Goal: Information Seeking & Learning: Find specific fact

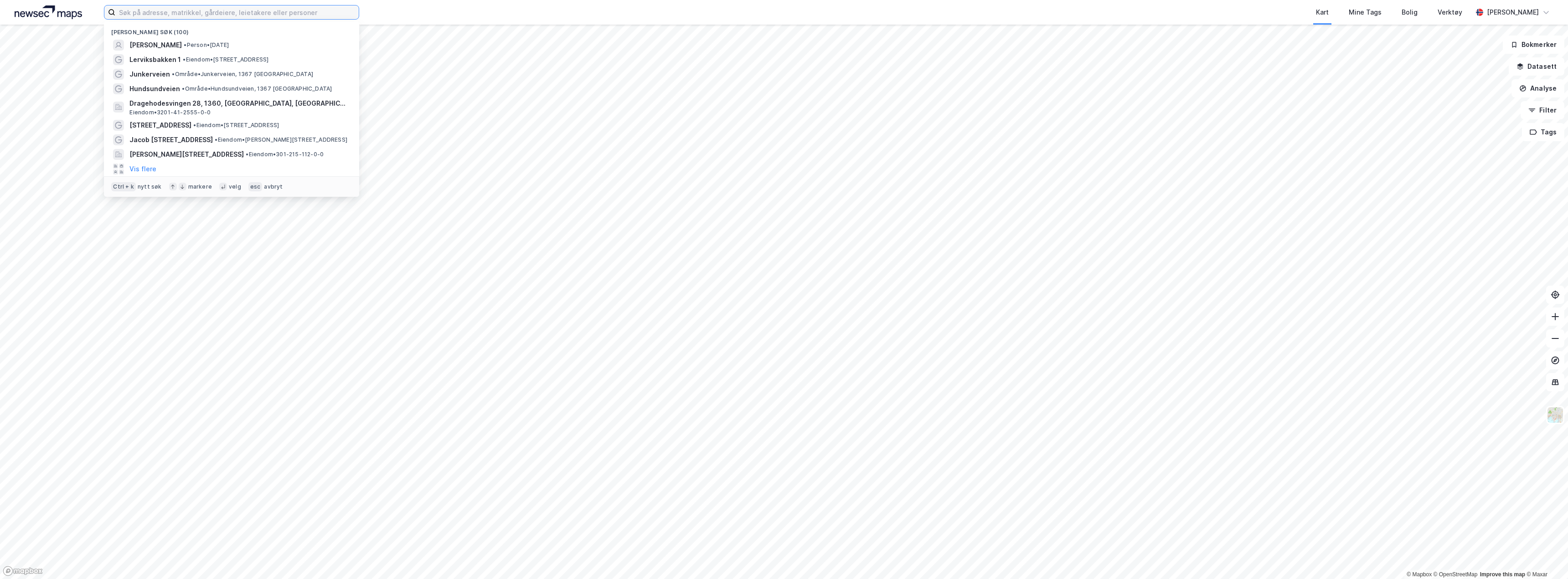
click at [155, 12] on input at bounding box center [237, 12] width 243 height 13
paste input "[PERSON_NAME] Allé 27"
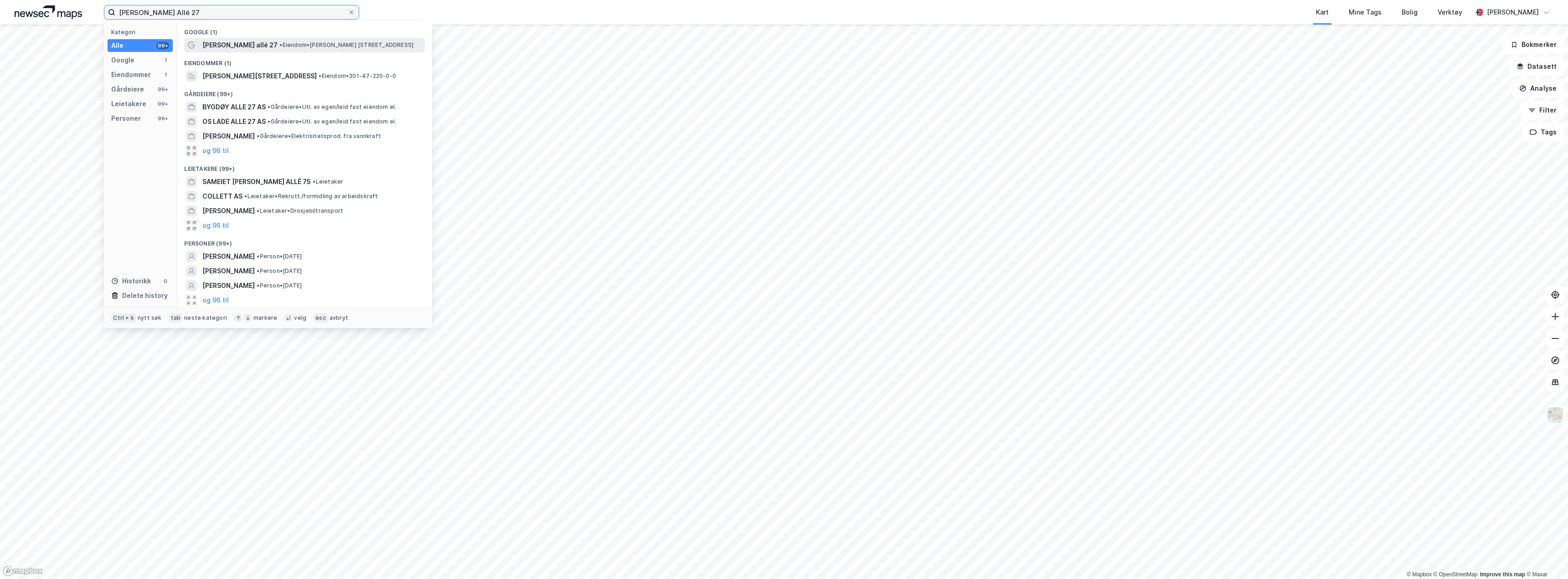
type input "[PERSON_NAME] Allé 27"
click at [247, 46] on span "[PERSON_NAME] allé 27" at bounding box center [240, 45] width 75 height 11
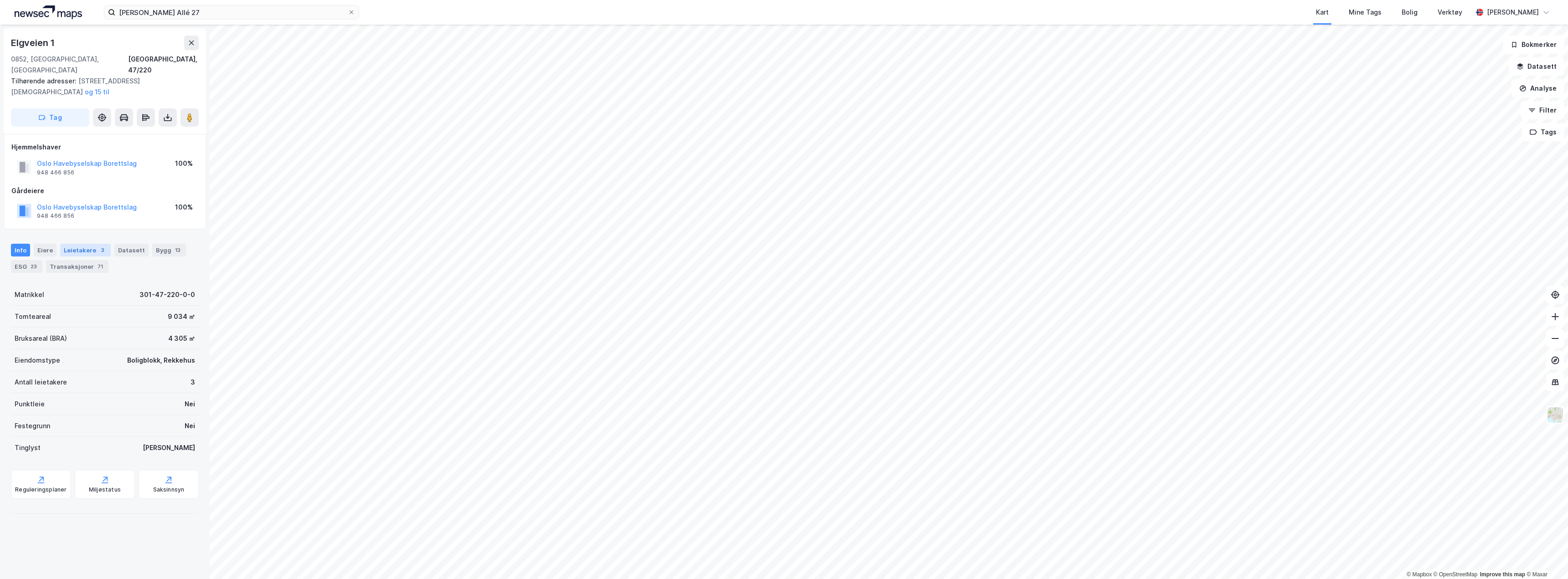
click at [77, 244] on div "Leietakere 3" at bounding box center [85, 250] width 51 height 13
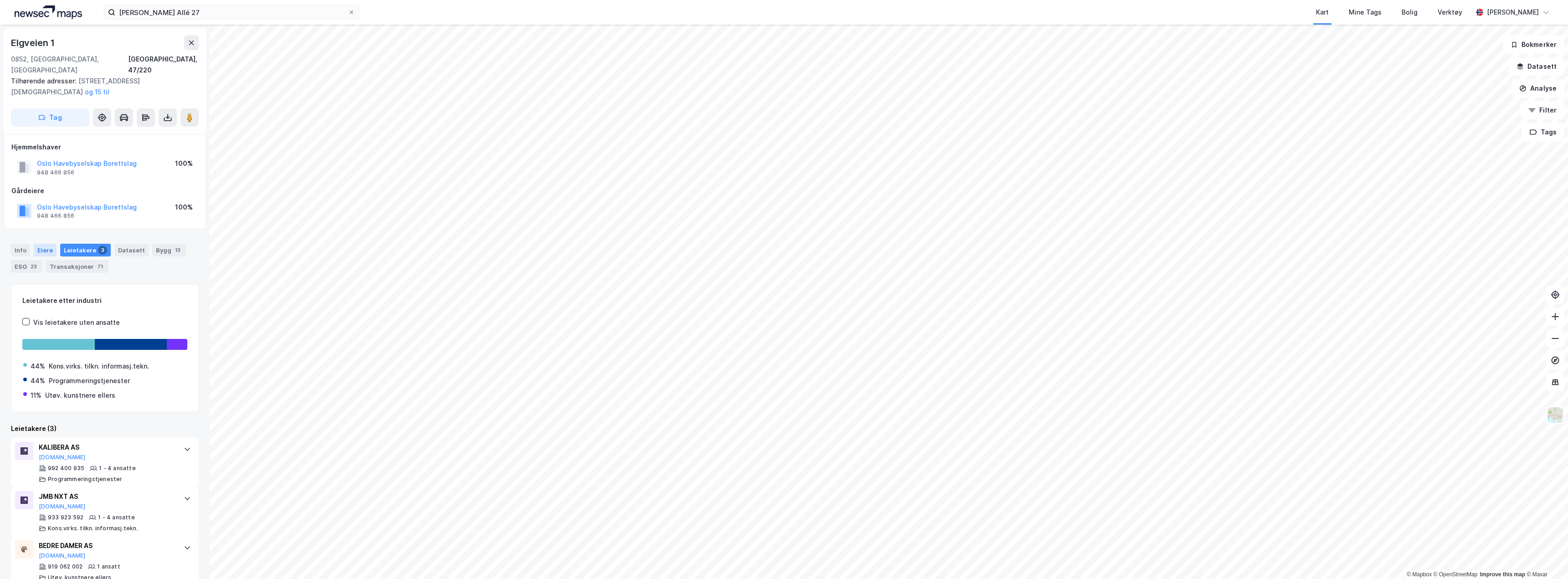
click at [46, 244] on div "Eiere" at bounding box center [44, 250] width 23 height 13
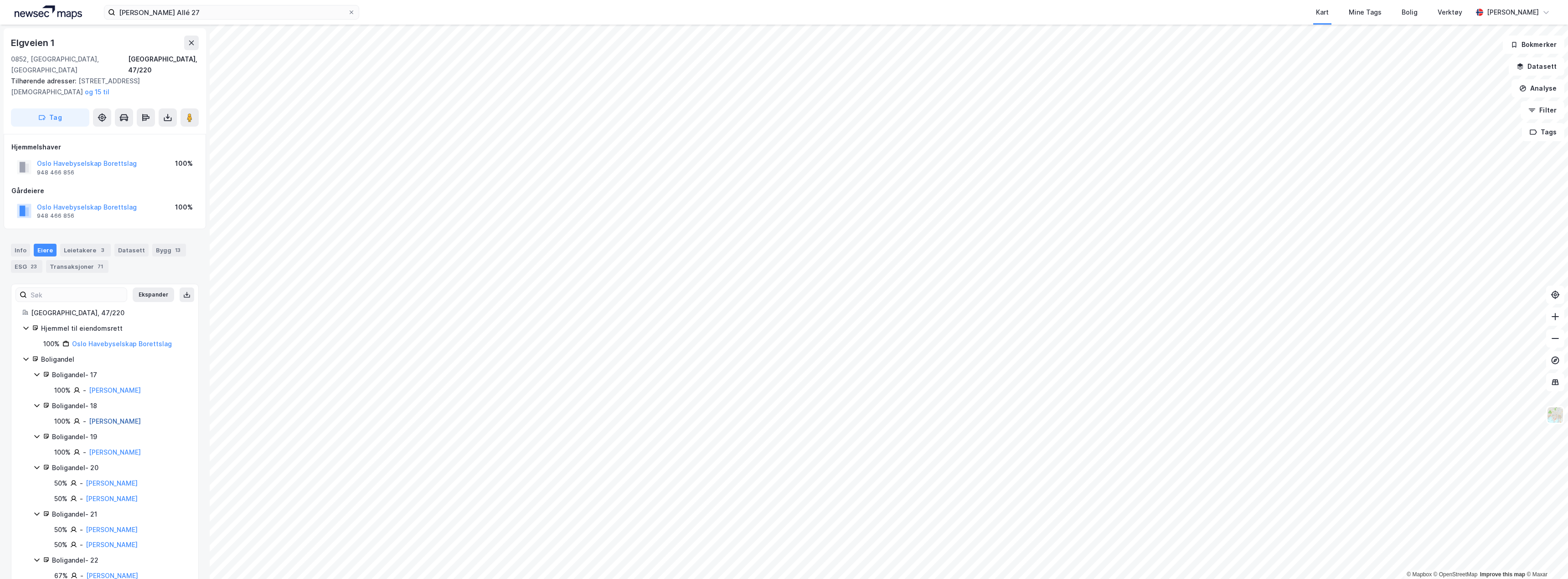
click at [119, 417] on link "[PERSON_NAME]" at bounding box center [114, 421] width 52 height 8
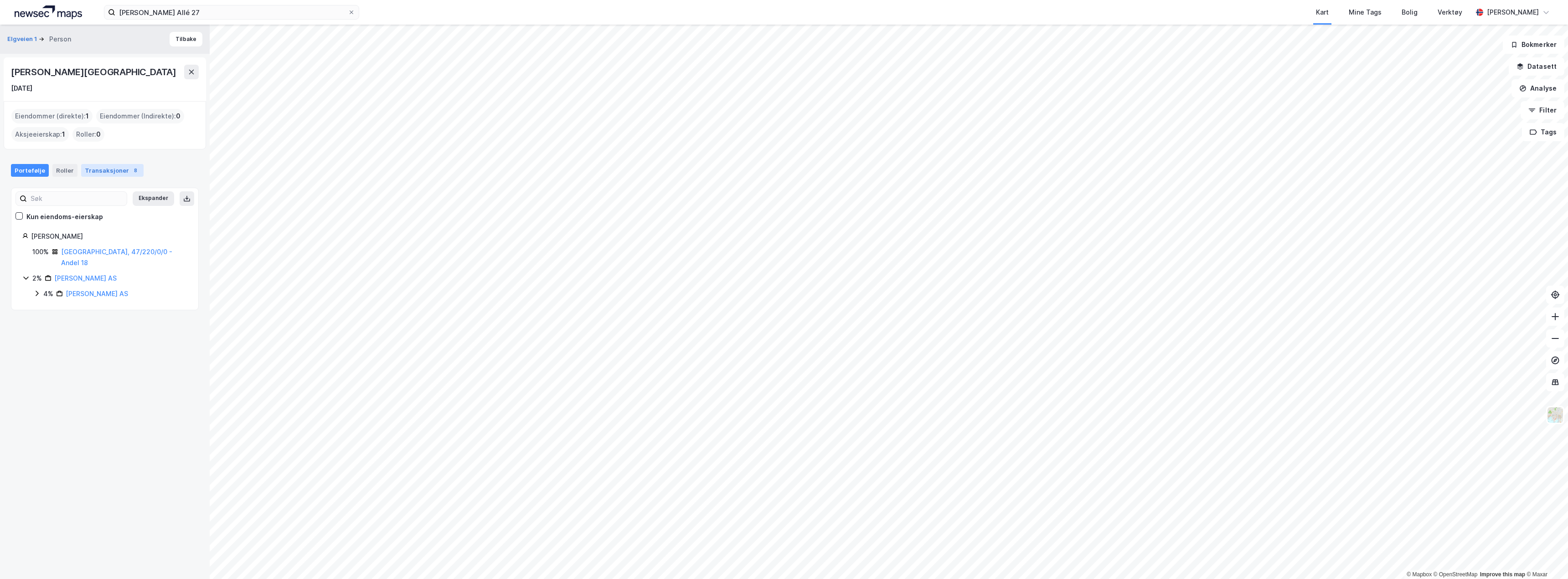
click at [110, 172] on div "Transaksjoner 8" at bounding box center [112, 170] width 63 height 13
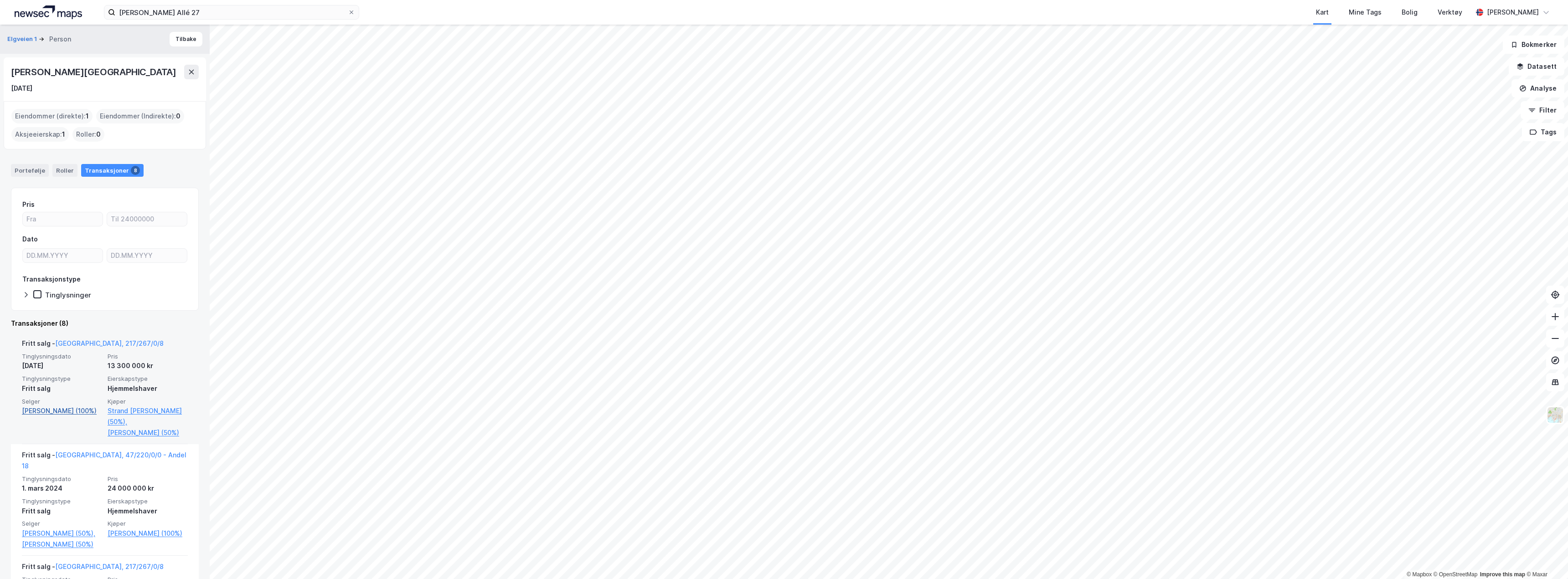
click at [60, 408] on link "[PERSON_NAME] (100%)" at bounding box center [62, 411] width 80 height 11
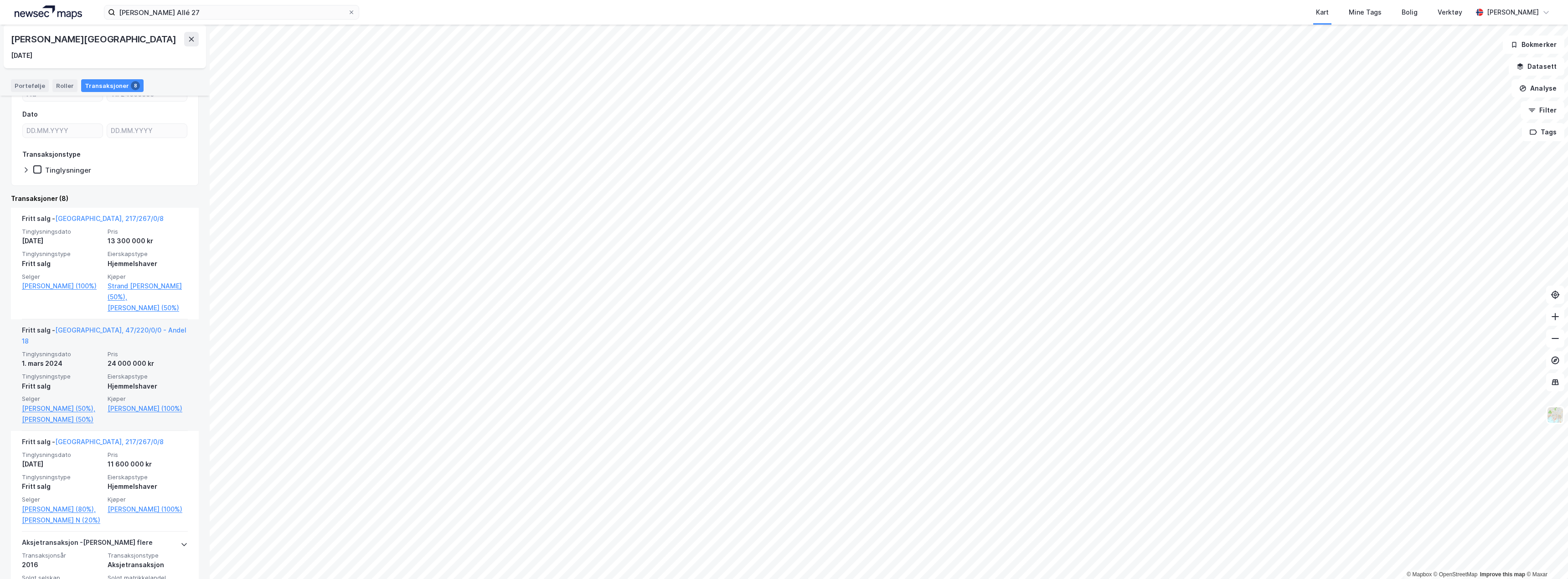
scroll to position [137, 0]
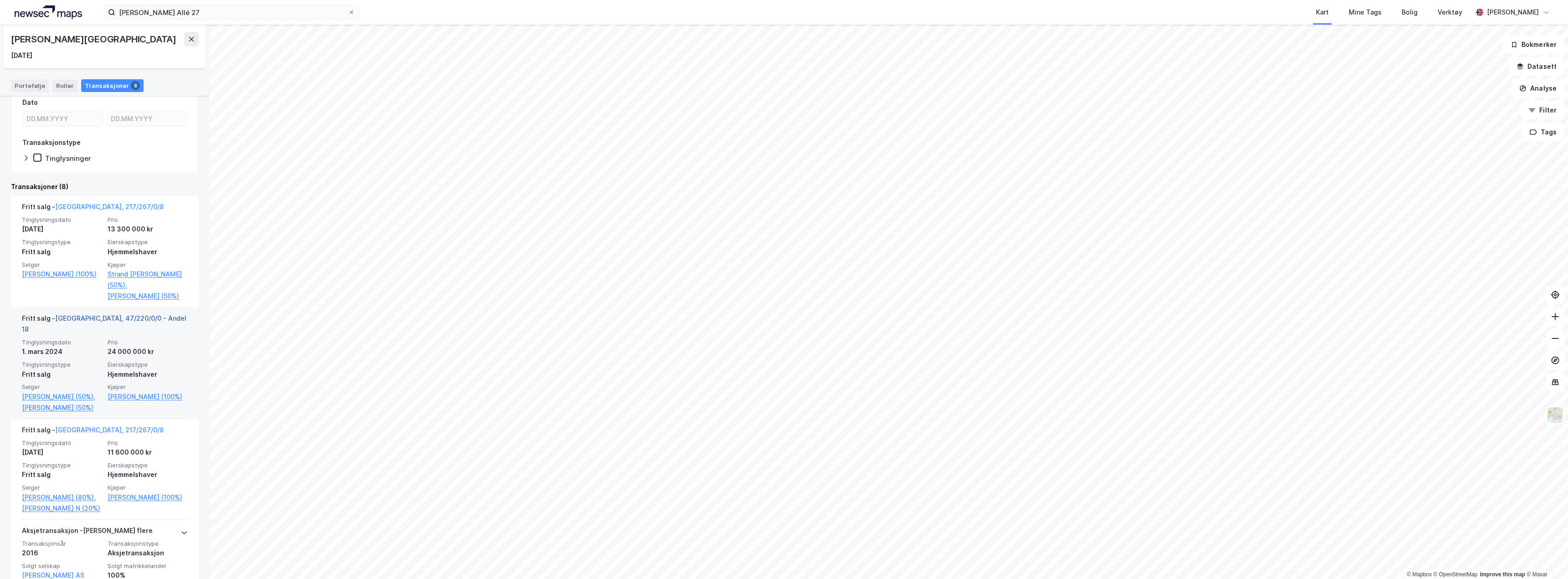
click at [113, 318] on link "[GEOGRAPHIC_DATA], 47/220/0/0 - Andel 18" at bounding box center [104, 324] width 164 height 19
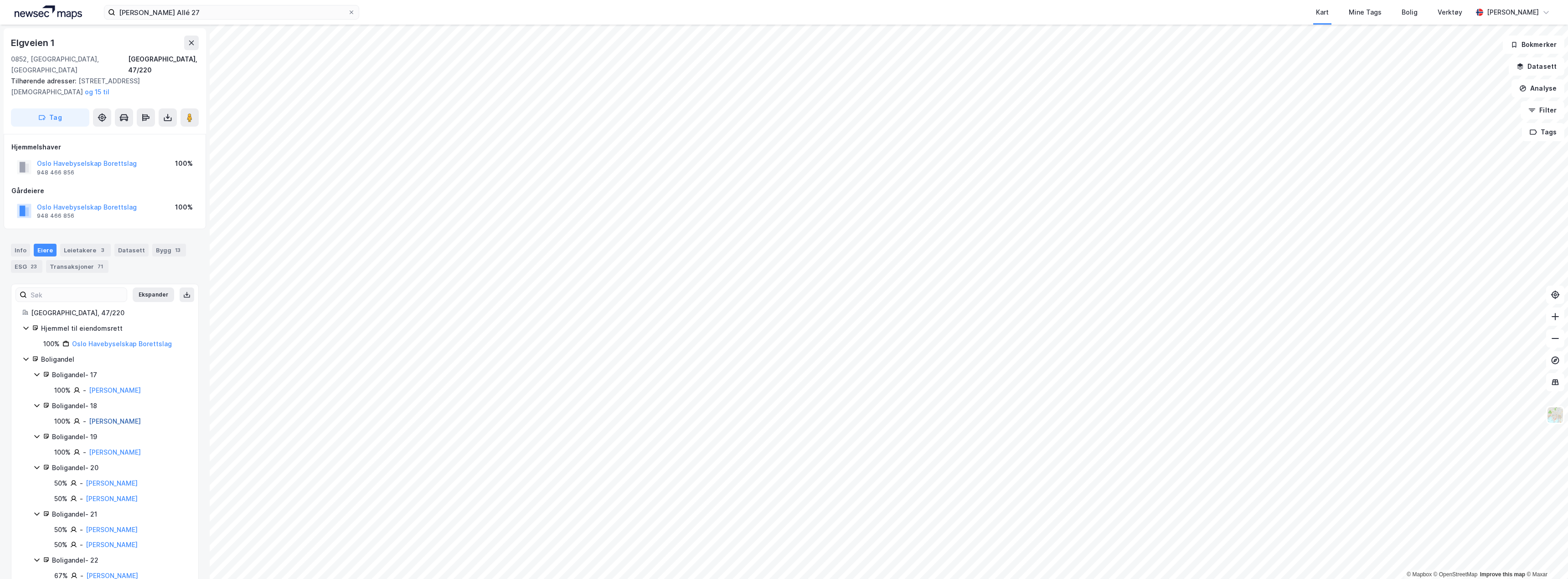
click at [127, 417] on link "[PERSON_NAME]" at bounding box center [114, 421] width 52 height 8
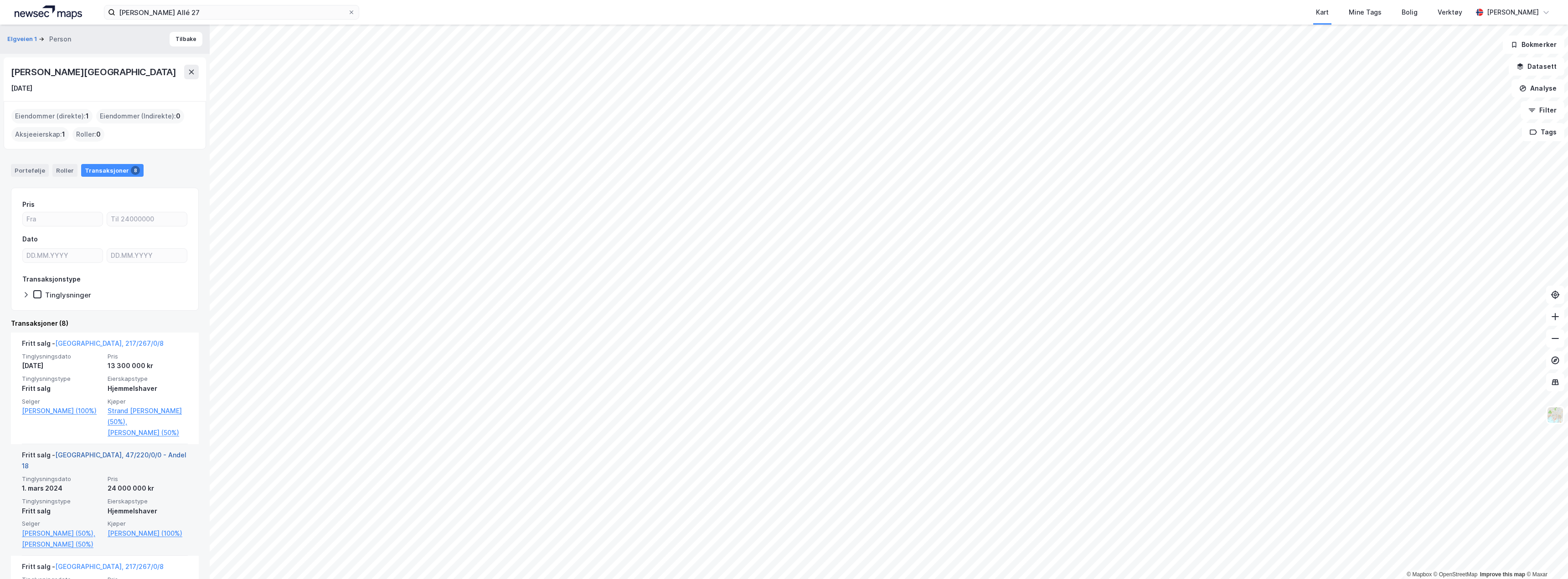
click at [122, 457] on link "[GEOGRAPHIC_DATA], 47/220/0/0 - Andel 18" at bounding box center [104, 460] width 164 height 19
